Goal: Navigation & Orientation: Understand site structure

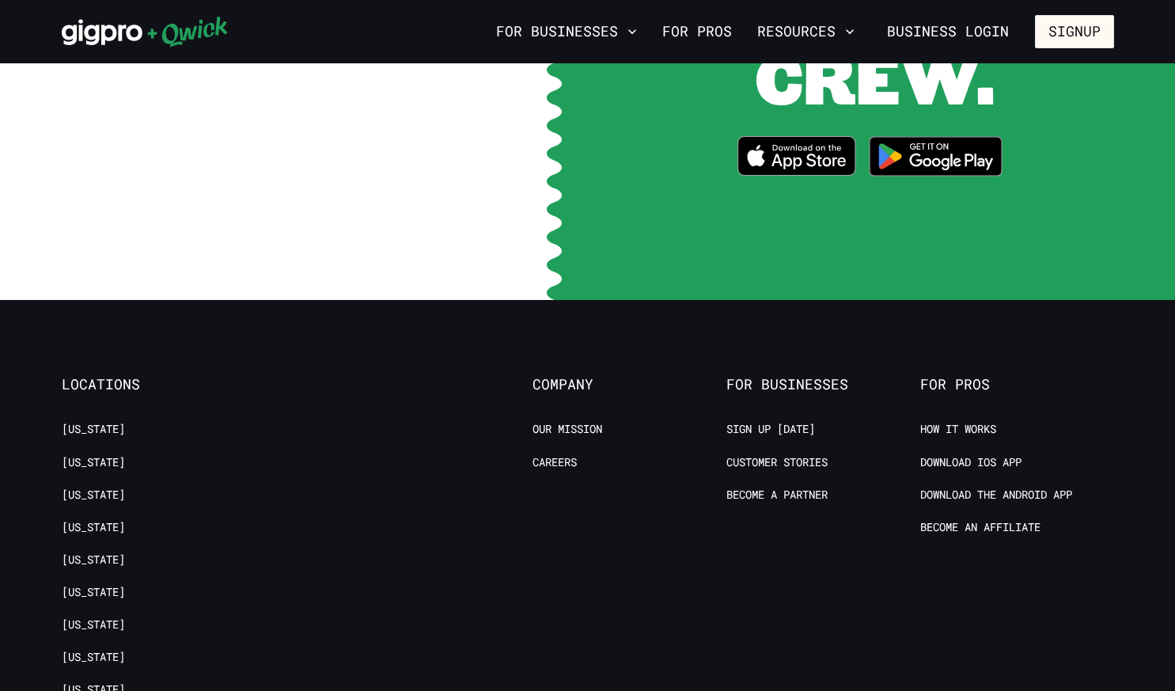
scroll to position [3176, 0]
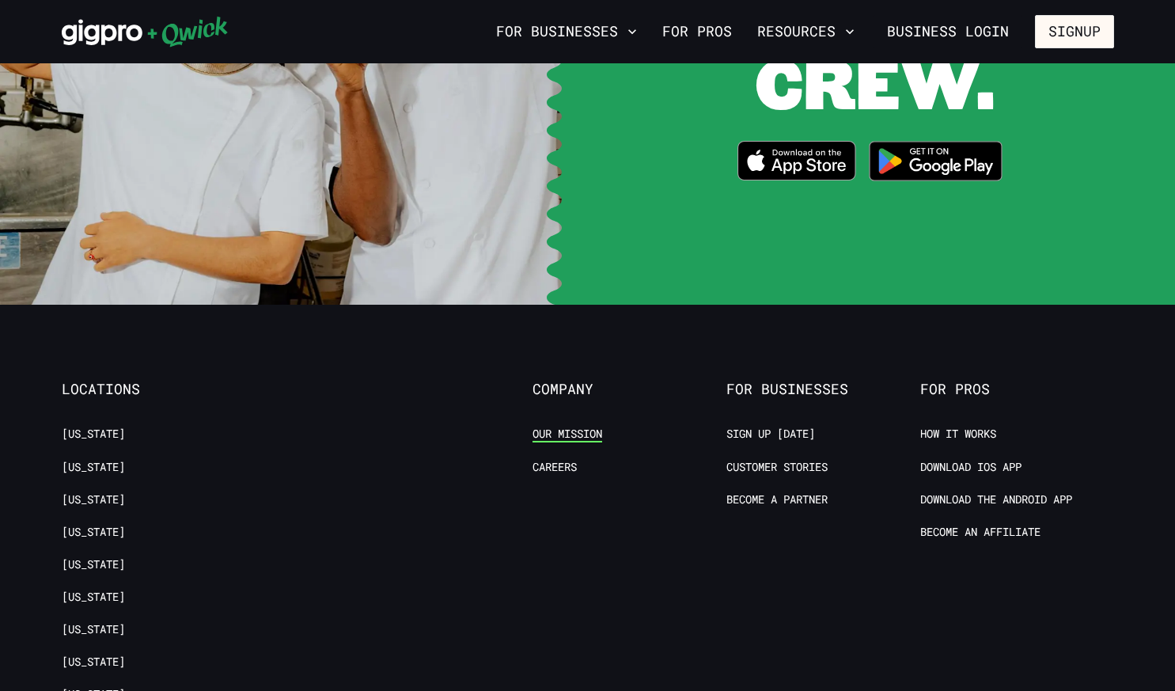
click at [575, 427] on link "Our Mission" at bounding box center [568, 434] width 70 height 15
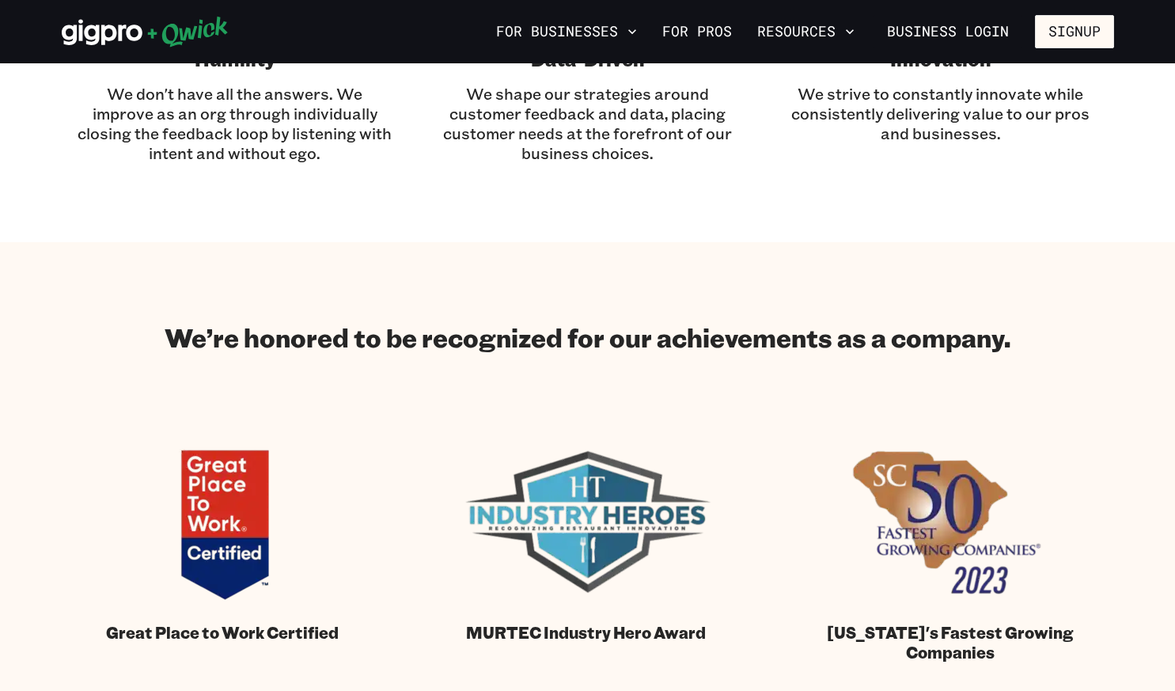
scroll to position [1250, 0]
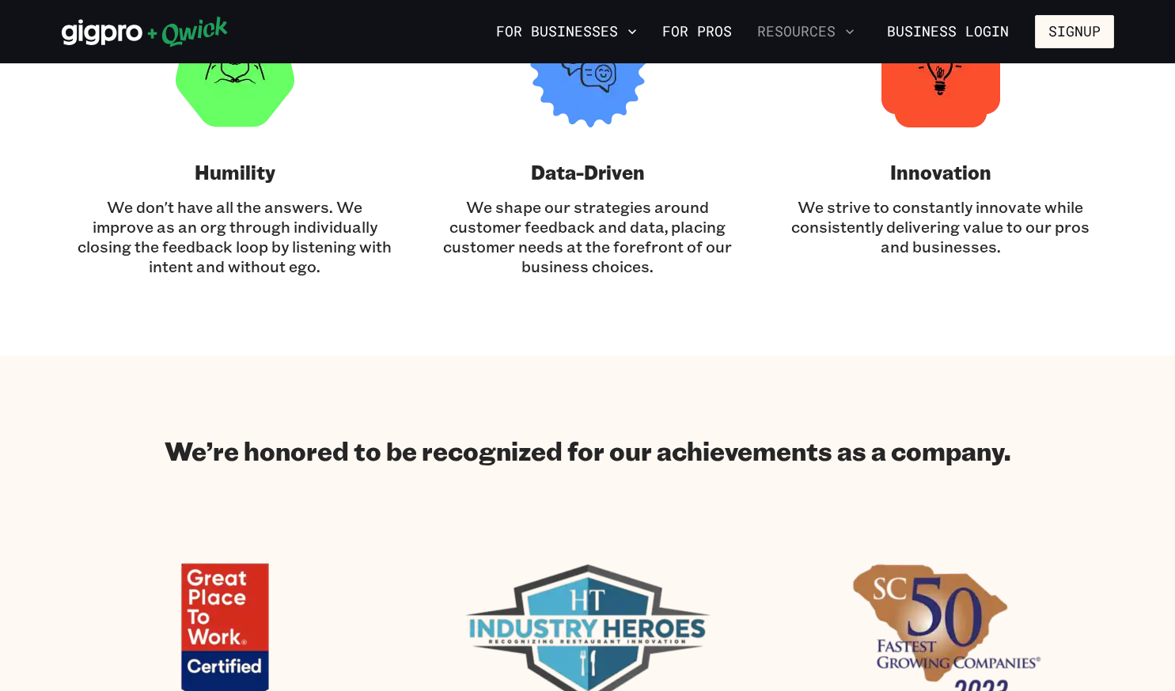
click at [827, 32] on button "Resources" at bounding box center [806, 31] width 110 height 27
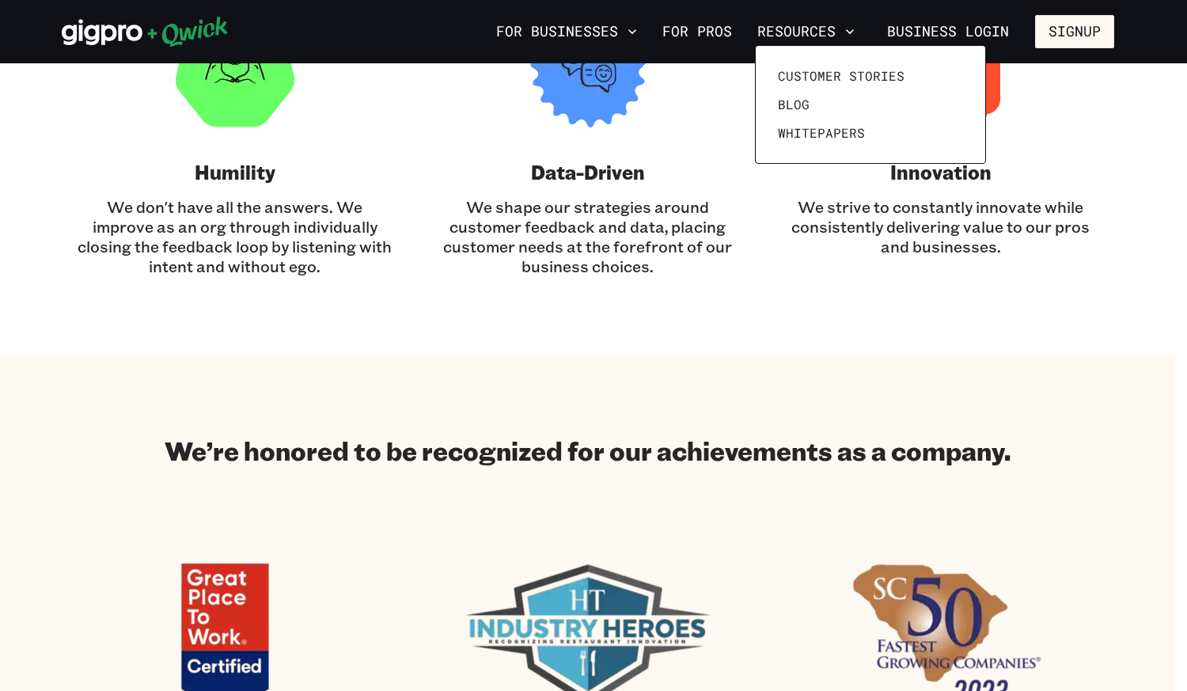
click at [549, 33] on div at bounding box center [593, 345] width 1187 height 691
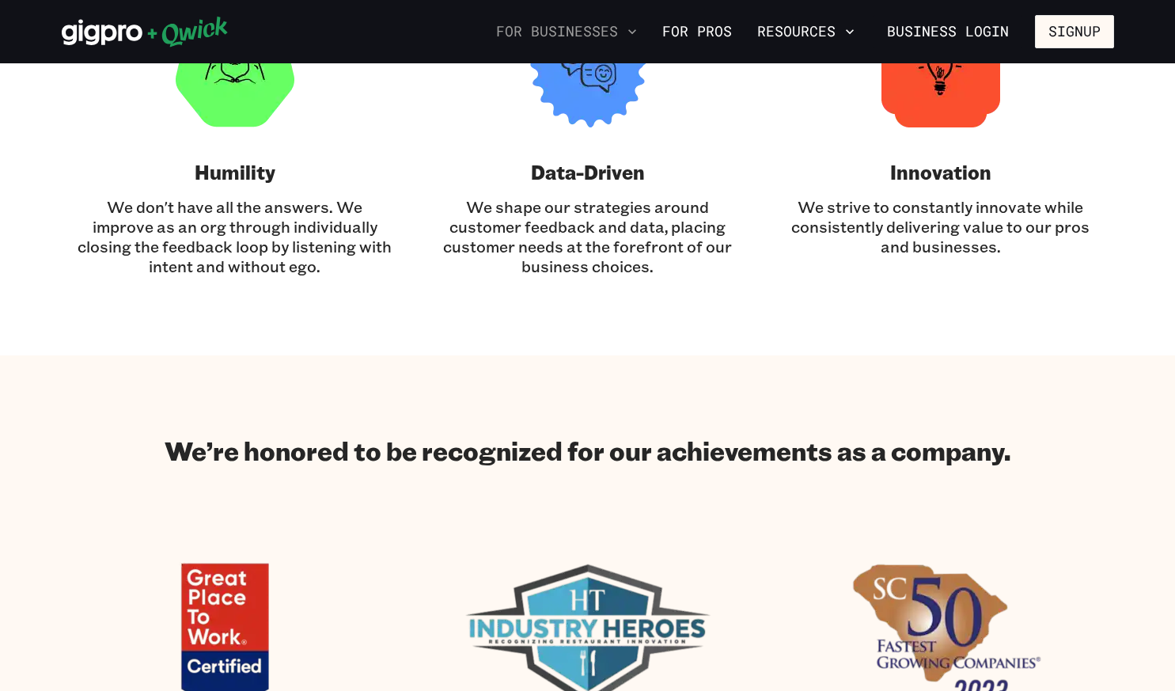
click at [578, 32] on button "For Businesses" at bounding box center [567, 31] width 154 height 27
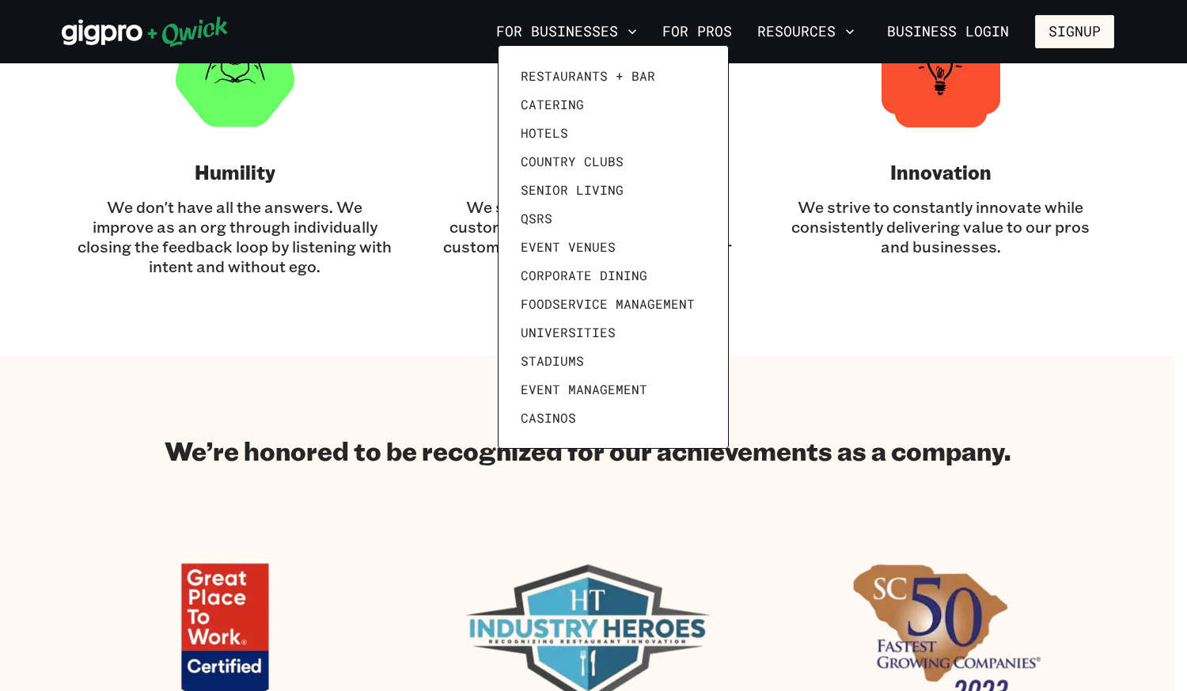
click at [788, 207] on div at bounding box center [593, 345] width 1187 height 691
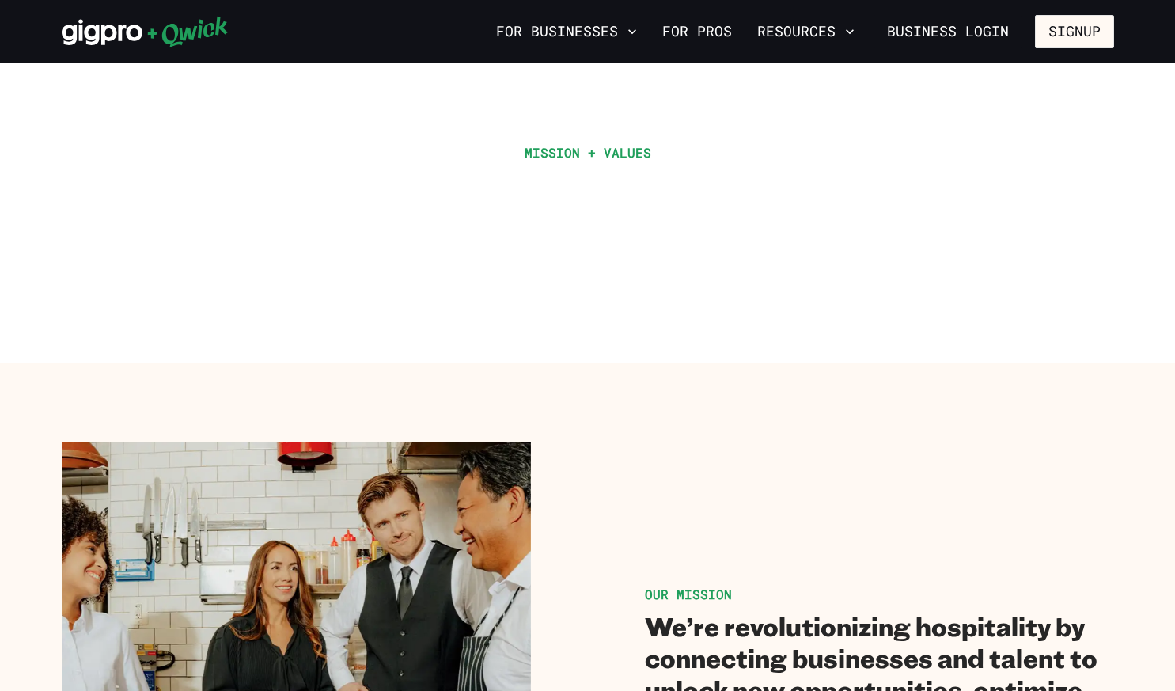
scroll to position [0, 0]
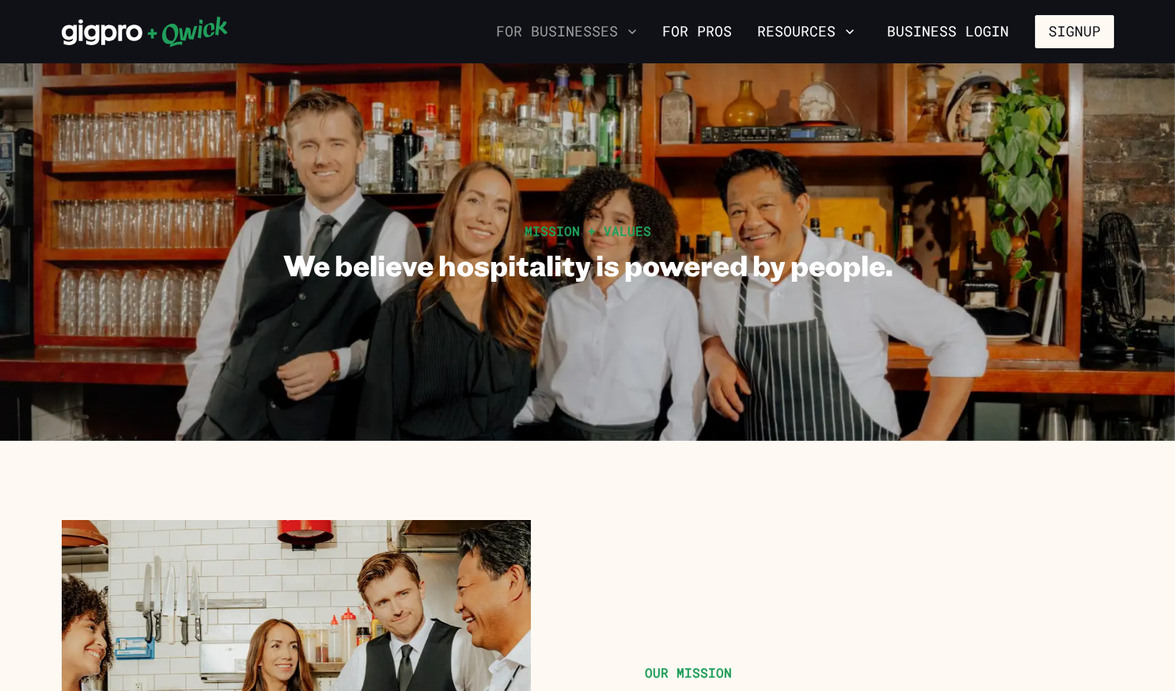
click at [590, 35] on button "For Businesses" at bounding box center [567, 31] width 154 height 27
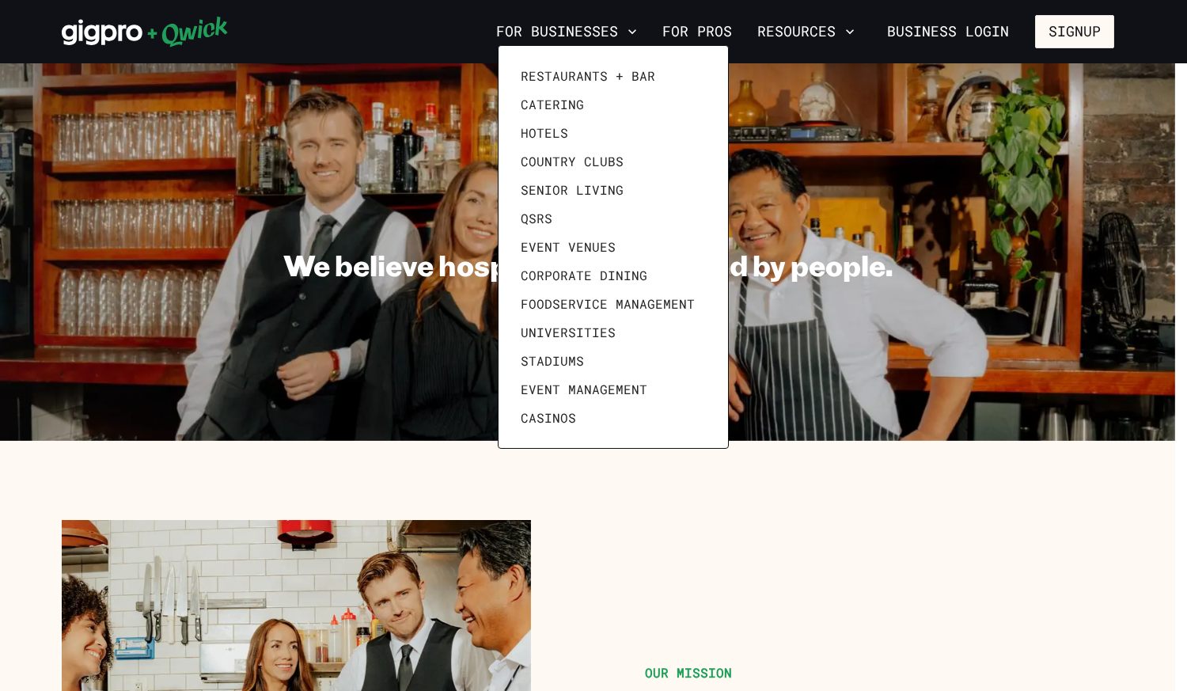
click at [803, 166] on div at bounding box center [593, 345] width 1187 height 691
